Goal: Task Accomplishment & Management: Complete application form

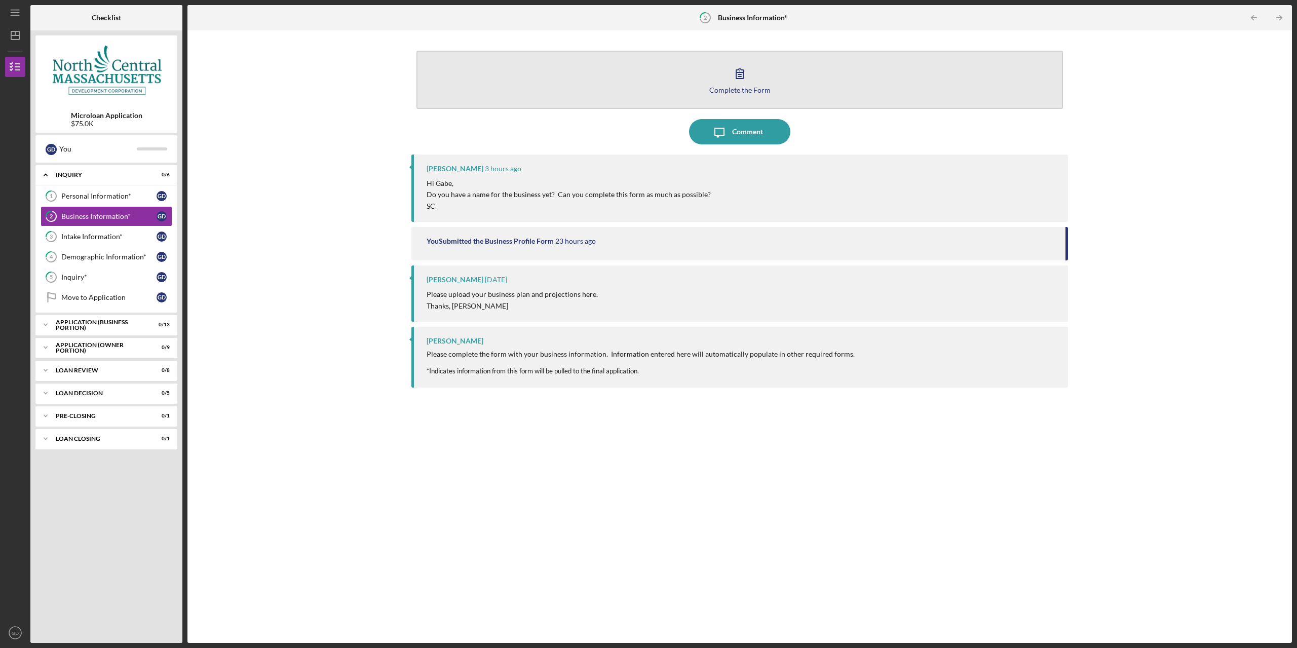
click at [780, 77] on button "Complete the Form Form" at bounding box center [739, 80] width 646 height 58
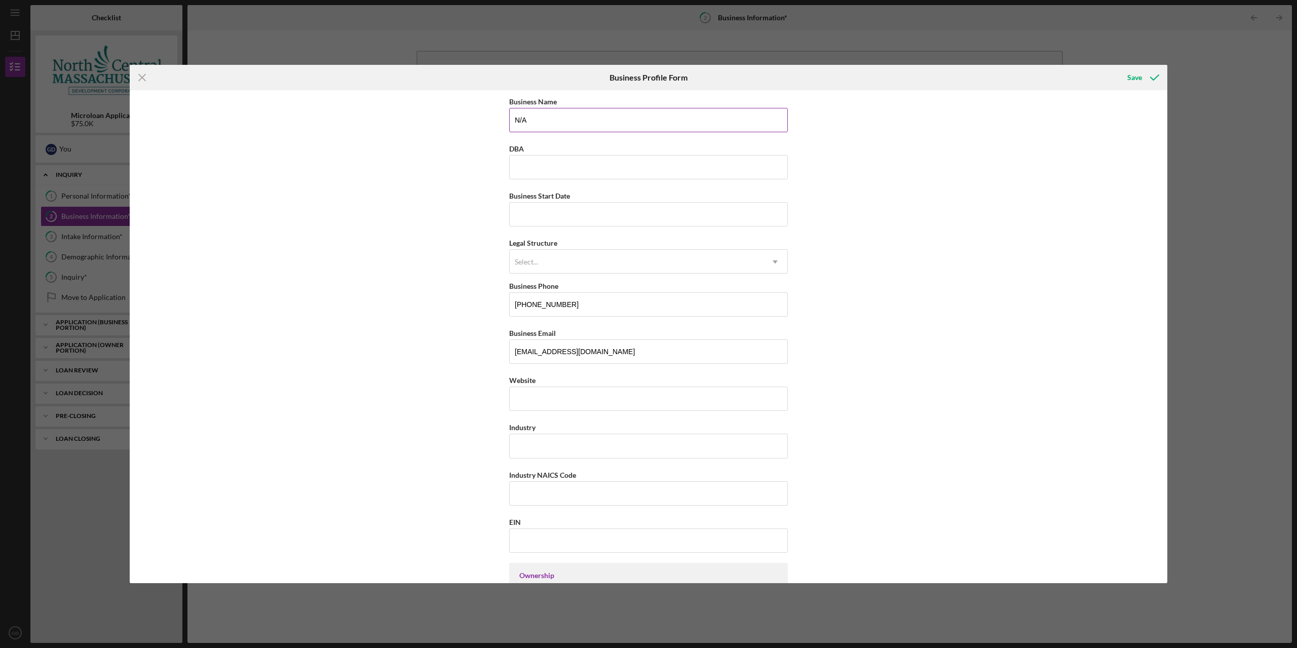
click at [586, 131] on input "N/A" at bounding box center [648, 120] width 279 height 24
click at [587, 131] on input "N/A" at bounding box center [648, 120] width 279 height 24
type input "Top Shelf Board Game Bar"
click at [747, 252] on div "Select..." at bounding box center [636, 261] width 253 height 23
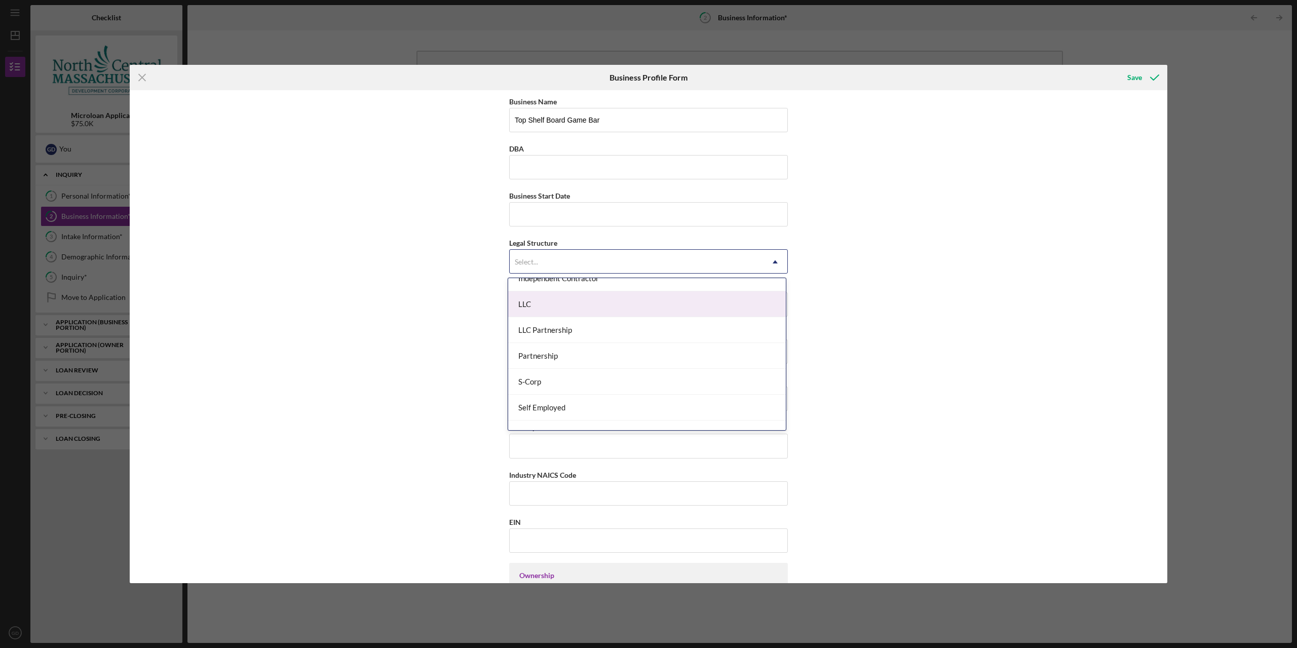
scroll to position [152, 0]
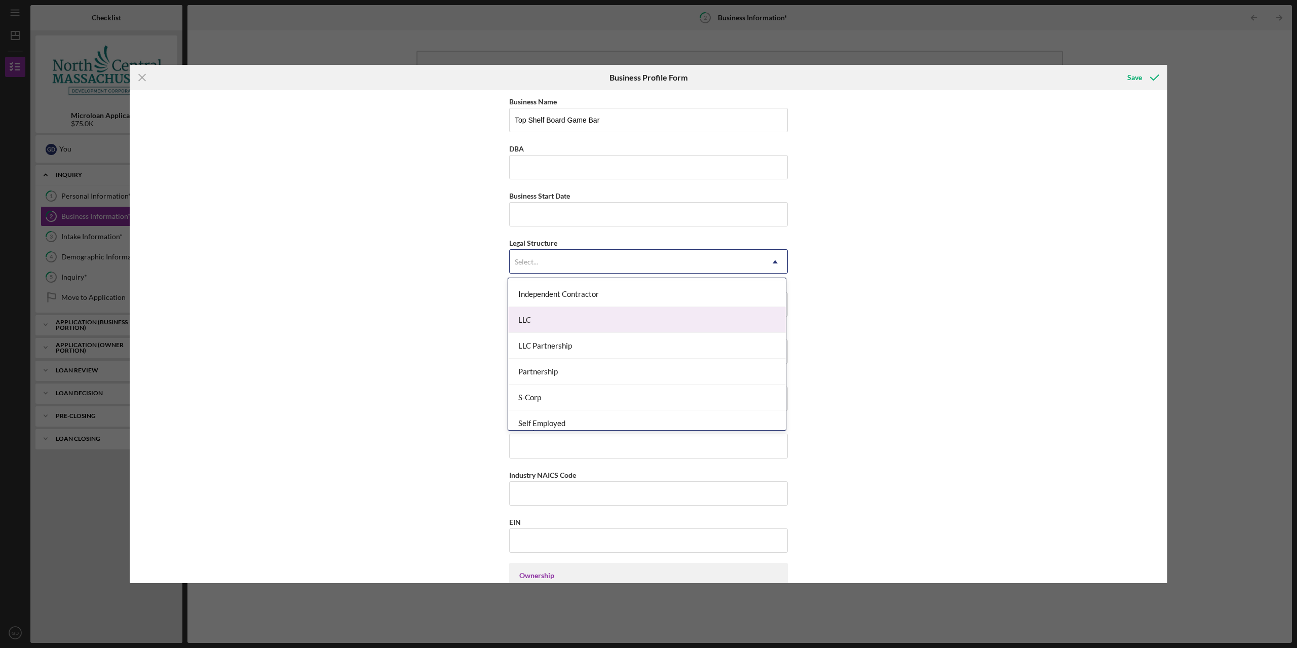
click at [610, 320] on div "LLC" at bounding box center [647, 320] width 278 height 26
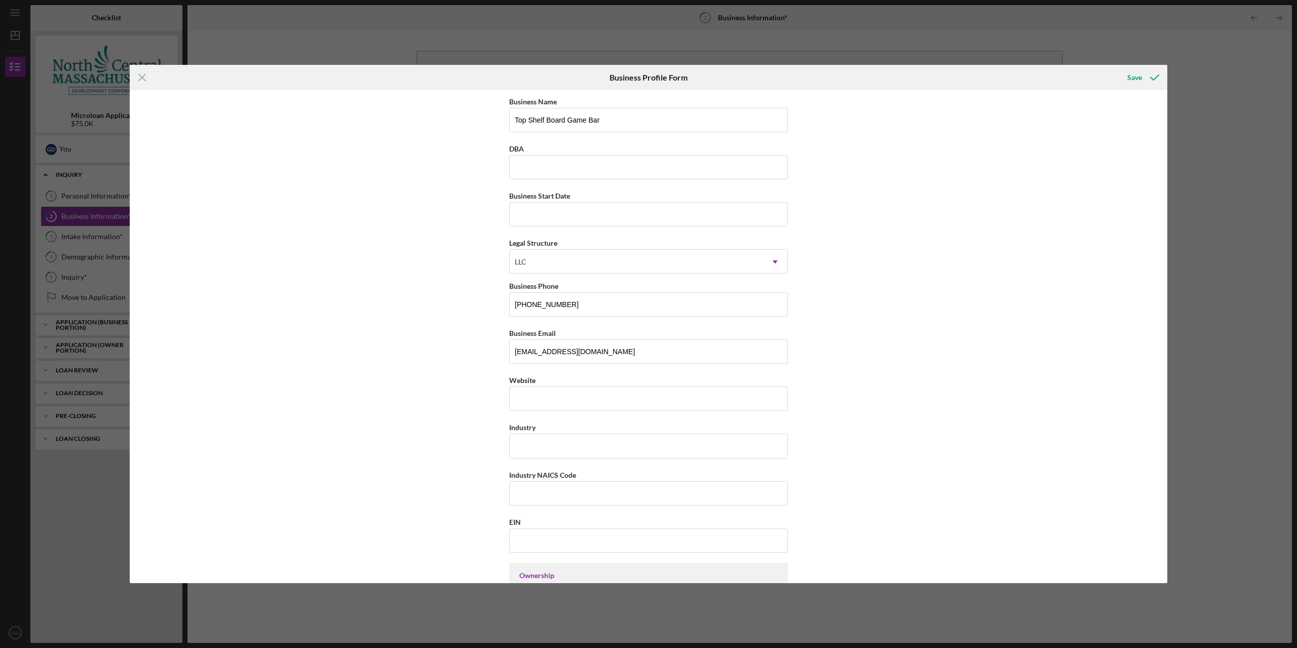
click at [957, 287] on div "Business Name Top Shelf Board Game Bar DBA Business Start Date Legal Structure …" at bounding box center [648, 336] width 1037 height 493
click at [1136, 79] on div "Save" at bounding box center [1134, 77] width 15 height 20
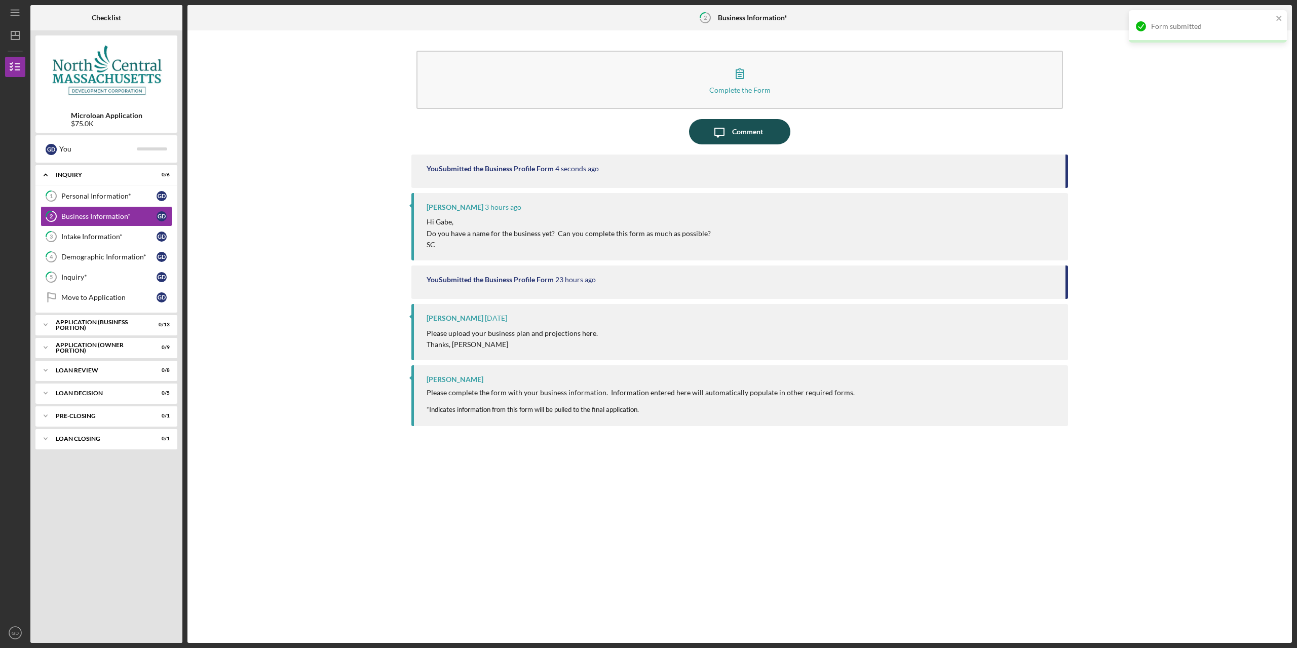
click at [721, 133] on icon "Icon/Message" at bounding box center [719, 131] width 25 height 25
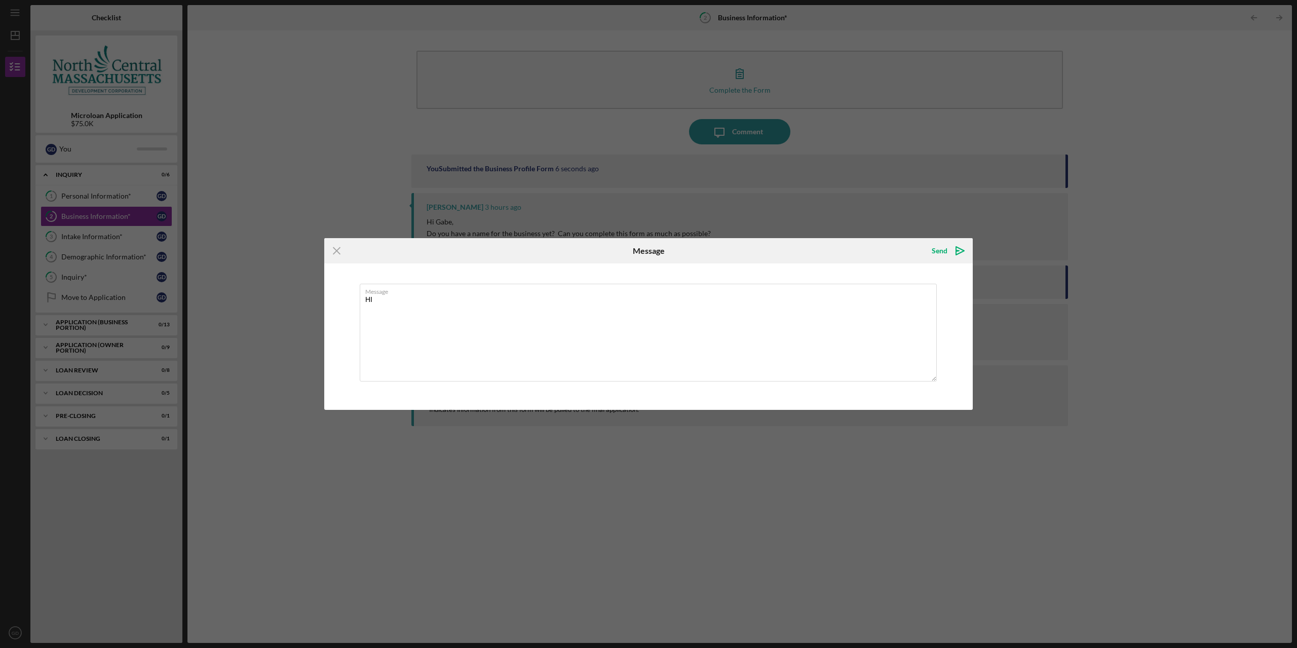
type textarea "H"
type textarea "Hi [PERSON_NAME], Added name, wasn't sure if I should fill it out as I don't ha…"
click at [949, 260] on icon "Icon/icon-invite-send" at bounding box center [959, 250] width 25 height 25
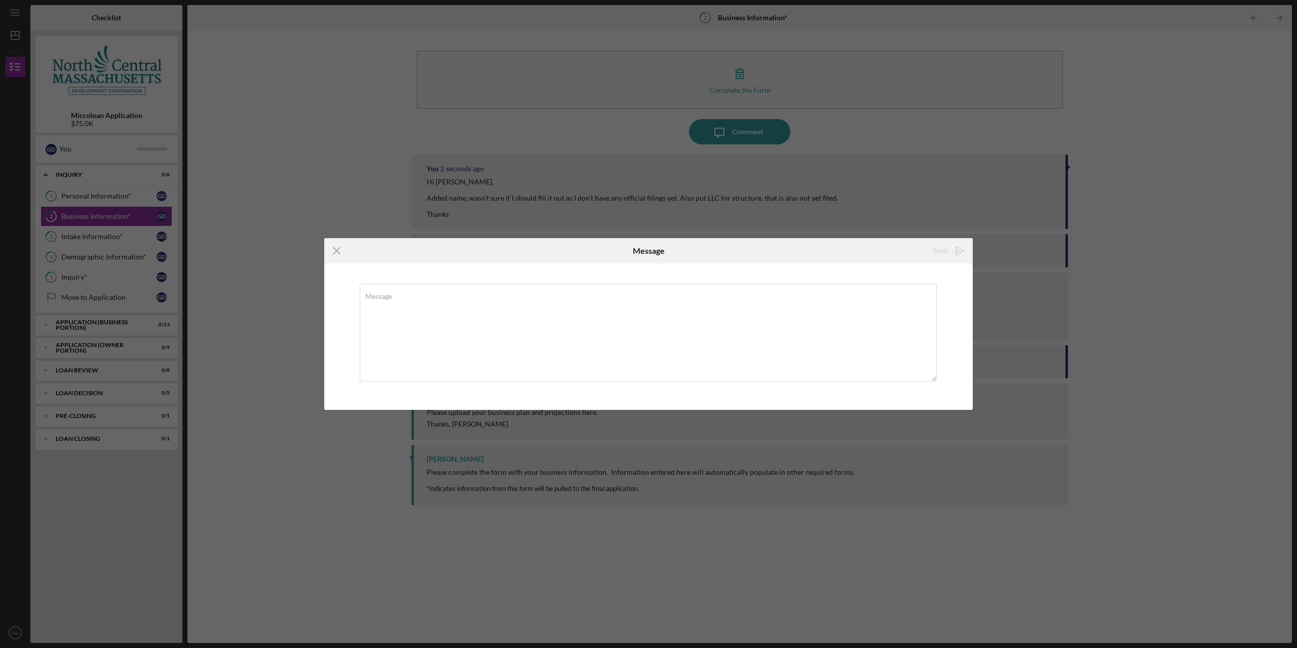
click at [922, 593] on div "You 2 seconds ago Hi [PERSON_NAME], Added name, wasn't sure if I should fill it…" at bounding box center [739, 390] width 656 height 473
